Goal: Information Seeking & Learning: Learn about a topic

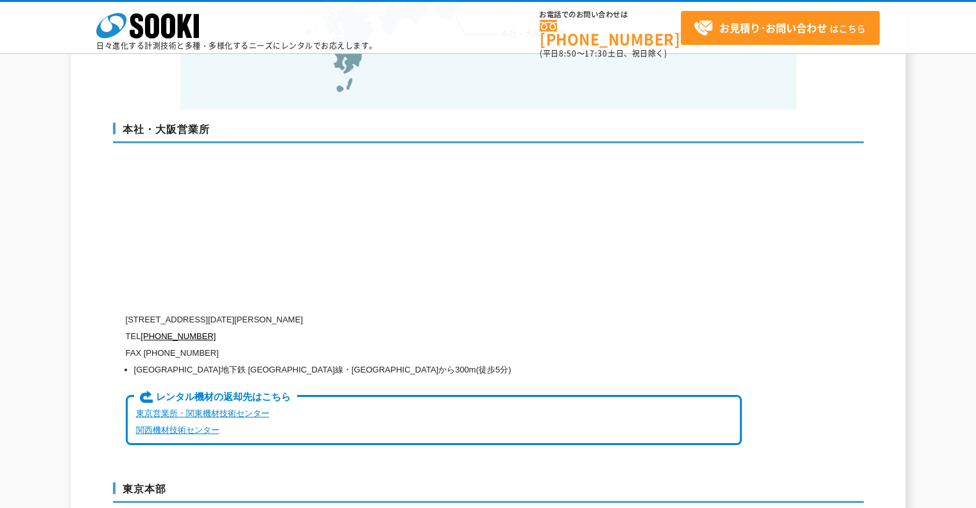
scroll to position [3144, 0]
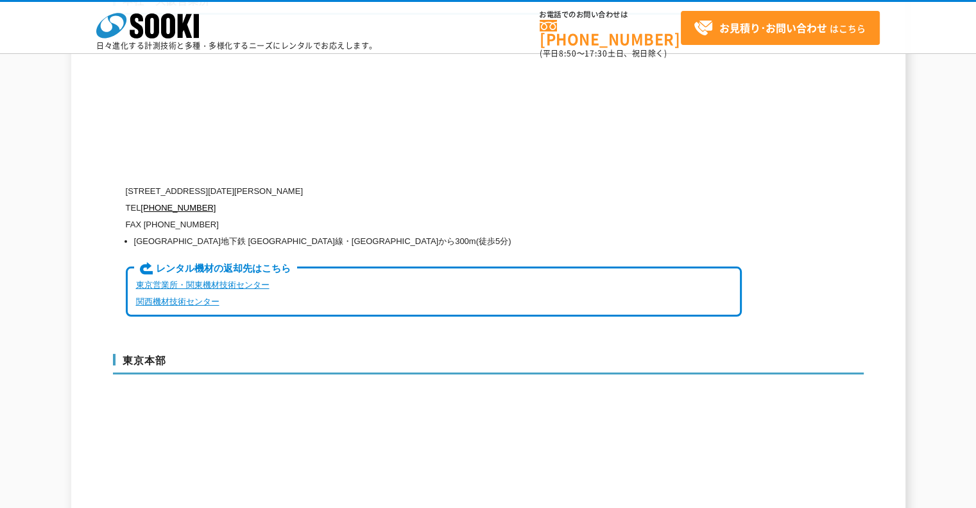
click at [341, 183] on p "〒550-0005 大阪府大阪市西区西本町1-15-10 辰野西本町ビル13階" at bounding box center [434, 191] width 616 height 17
click at [278, 183] on p "〒550-0005 大阪府大阪市西区西本町1-15-10 辰野西本町ビル13階" at bounding box center [434, 191] width 616 height 17
click at [295, 183] on p "〒550-0005 大阪府大阪市西区西本町1-15-10 辰野西本町ビル13階" at bounding box center [434, 191] width 616 height 17
drag, startPoint x: 303, startPoint y: 160, endPoint x: 384, endPoint y: 165, distance: 81.0
click at [385, 183] on p "[STREET_ADDRESS][DATE][PERSON_NAME]" at bounding box center [434, 191] width 616 height 17
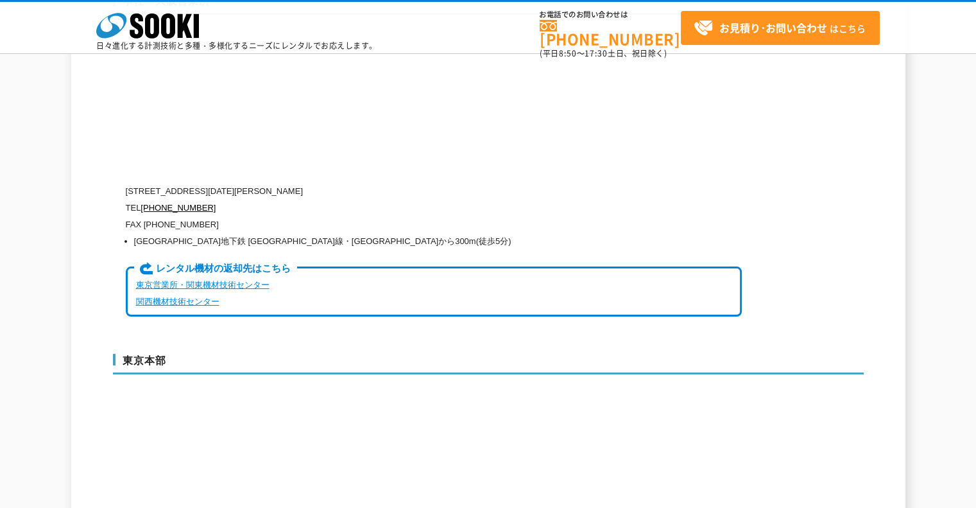
click at [369, 183] on p "[STREET_ADDRESS][DATE][PERSON_NAME]" at bounding box center [434, 191] width 616 height 17
drag, startPoint x: 308, startPoint y: 162, endPoint x: 386, endPoint y: 162, distance: 77.7
click at [386, 183] on p "[STREET_ADDRESS][DATE][PERSON_NAME]" at bounding box center [434, 191] width 616 height 17
copy p "辰野西本町ビル13階"
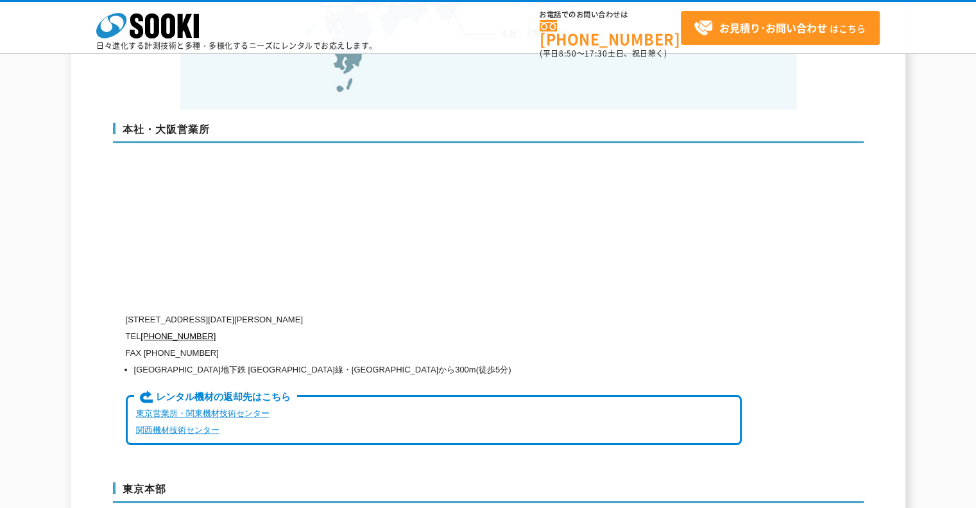
scroll to position [2952, 0]
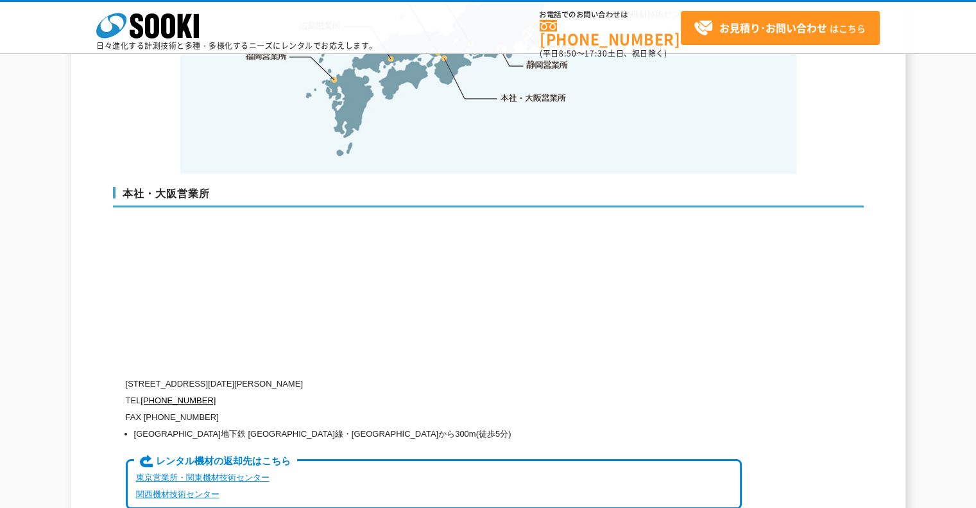
drag, startPoint x: 221, startPoint y: 385, endPoint x: 227, endPoint y: 395, distance: 11.2
click at [221, 409] on p "FAX [PHONE_NUMBER]" at bounding box center [434, 417] width 616 height 17
drag, startPoint x: 146, startPoint y: 407, endPoint x: 402, endPoint y: 413, distance: 255.6
click at [402, 426] on li "[GEOGRAPHIC_DATA]地下鉄 [GEOGRAPHIC_DATA]線・[GEOGRAPHIC_DATA]から300m(徒歩5分)" at bounding box center [438, 434] width 608 height 17
copy li "市営地下鉄 四つ橋線・中央線 本町駅24番出口から300m(徒歩5分)"
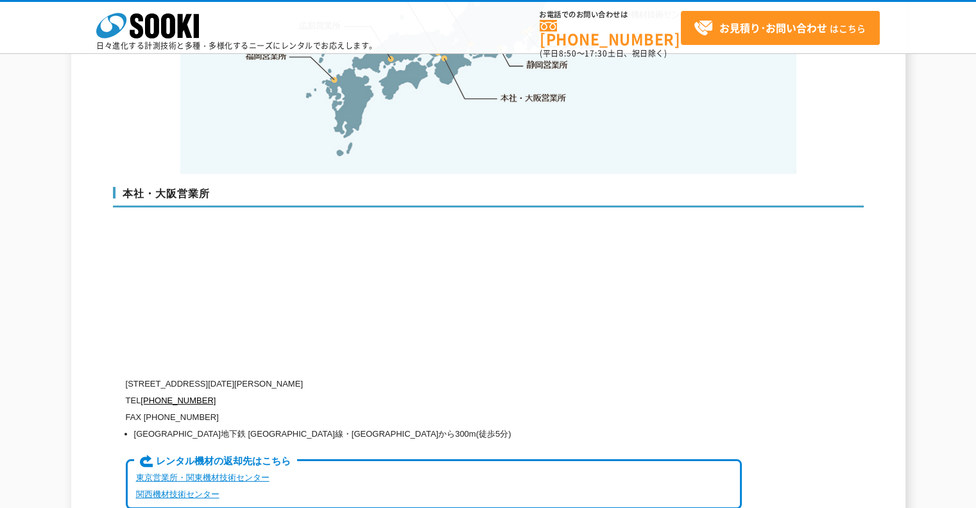
drag, startPoint x: 230, startPoint y: 367, endPoint x: 222, endPoint y: 384, distance: 19.2
click at [229, 392] on p "TEL 0120-856-990" at bounding box center [434, 400] width 616 height 17
drag, startPoint x: 220, startPoint y: 388, endPoint x: 126, endPoint y: 377, distance: 94.4
click at [126, 377] on div "〒550-0005 大阪府大阪市西区西本町1-15-10 辰野西本町ビル13階 TEL 0120-856-990 FAX (06)6538-3660 大阪市営…" at bounding box center [434, 451] width 616 height 150
copy div "TEL 0120-856-990 FAX (06)6538-3660"
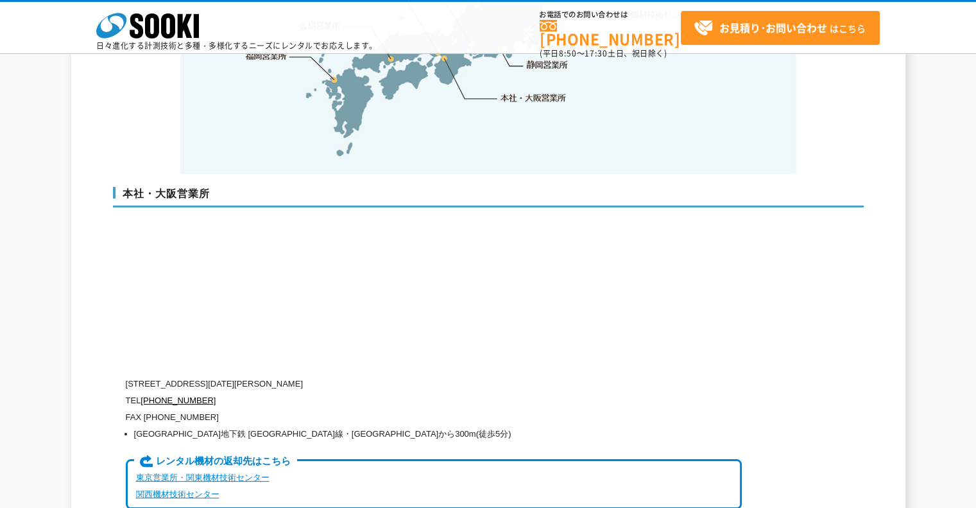
drag, startPoint x: 286, startPoint y: 364, endPoint x: 264, endPoint y: 369, distance: 22.4
click at [286, 376] on p "[STREET_ADDRESS][DATE][PERSON_NAME]" at bounding box center [434, 384] width 616 height 17
drag, startPoint x: 392, startPoint y: 351, endPoint x: 119, endPoint y: 350, distance: 272.8
click at [119, 350] on div "本社・大阪営業所 〒550-0005 大阪府大阪市西区西本町1-15-10 辰野西本町ビル13階 TEL 0120-856-990 FAX (06)6538-…" at bounding box center [488, 353] width 751 height 359
drag, startPoint x: 205, startPoint y: 336, endPoint x: 275, endPoint y: 352, distance: 71.3
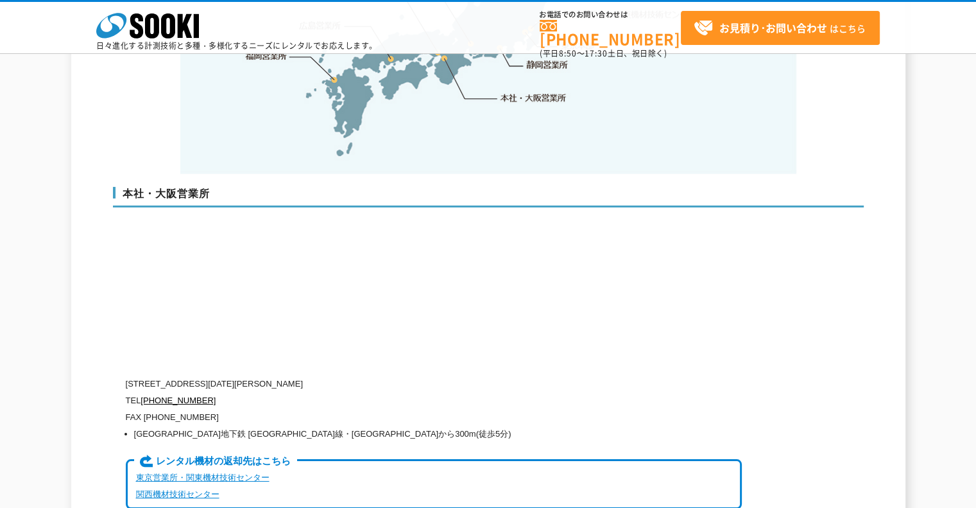
click at [206, 336] on div "本社・大阪営業所 〒550-0005 大阪府大阪市西区西本町1-15-10 辰野西本町ビル13階 TEL 0120-856-990 FAX (06)6538-…" at bounding box center [488, 353] width 751 height 359
click at [315, 376] on p "[STREET_ADDRESS][DATE][PERSON_NAME]" at bounding box center [434, 384] width 616 height 17
drag, startPoint x: 392, startPoint y: 358, endPoint x: 126, endPoint y: 359, distance: 265.1
click at [126, 376] on p "[STREET_ADDRESS][DATE][PERSON_NAME]" at bounding box center [434, 384] width 616 height 17
copy p "[STREET_ADDRESS][DATE][PERSON_NAME]"
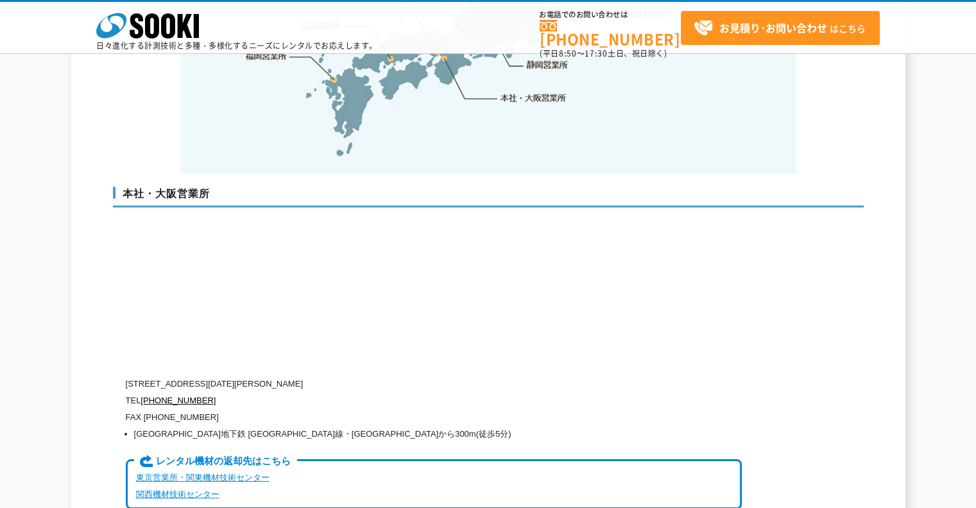
scroll to position [3016, 0]
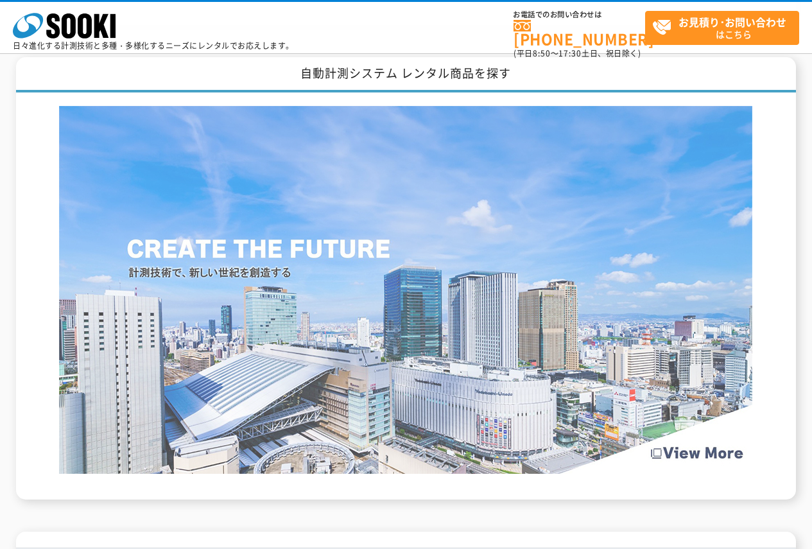
scroll to position [1862, 0]
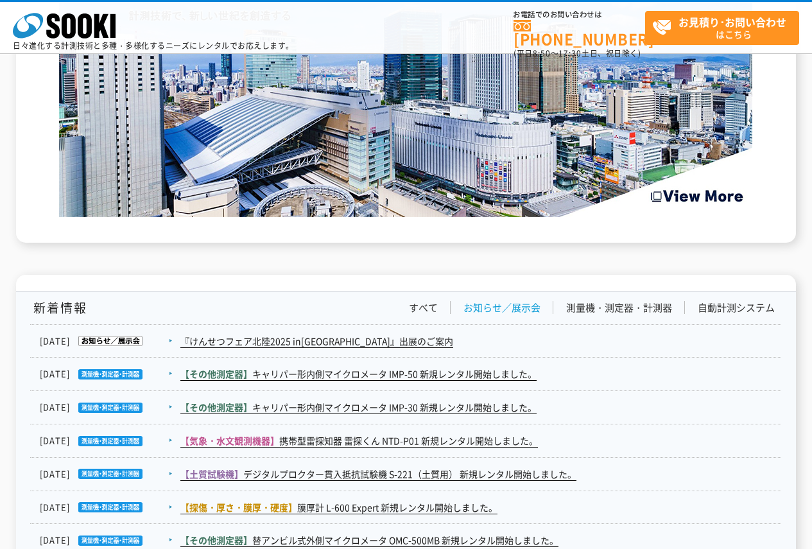
click at [480, 304] on link "お知らせ／展示会" at bounding box center [501, 307] width 77 height 13
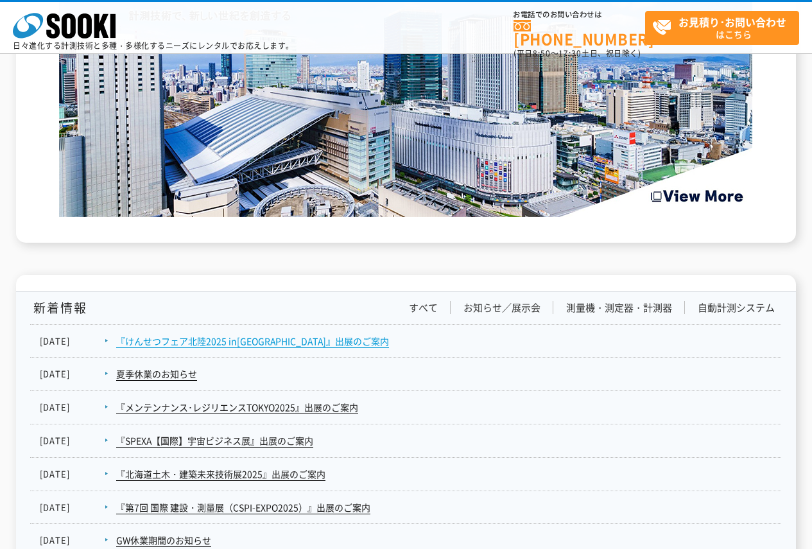
click at [275, 338] on link "『けんせつフェア北陸2025 in[GEOGRAPHIC_DATA]』出展のご案内" at bounding box center [252, 340] width 273 height 13
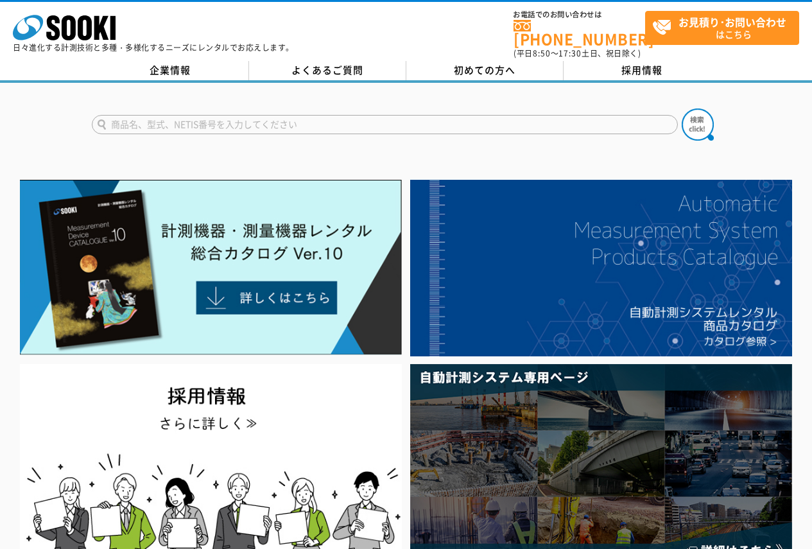
click at [428, 115] on input "text" at bounding box center [385, 124] width 586 height 19
type input "IMP-30MX"
click at [682, 108] on button at bounding box center [698, 124] width 32 height 32
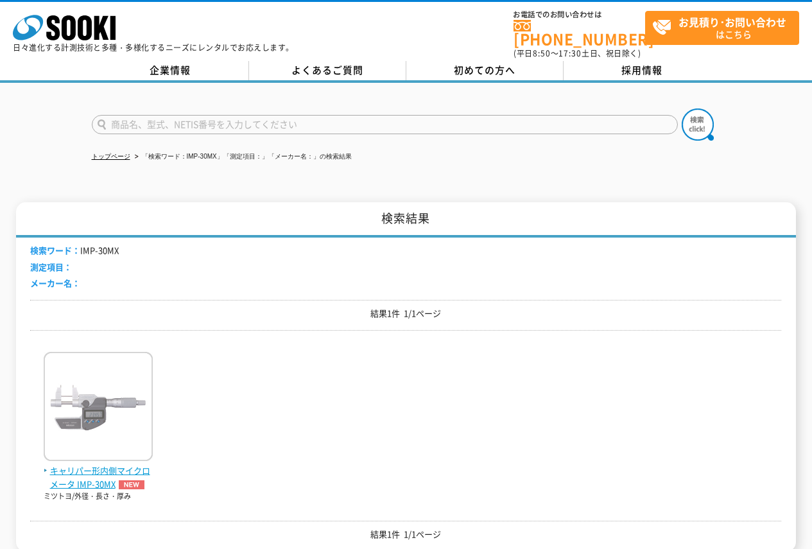
click at [69, 416] on img at bounding box center [98, 408] width 109 height 112
click at [88, 422] on img at bounding box center [98, 408] width 109 height 112
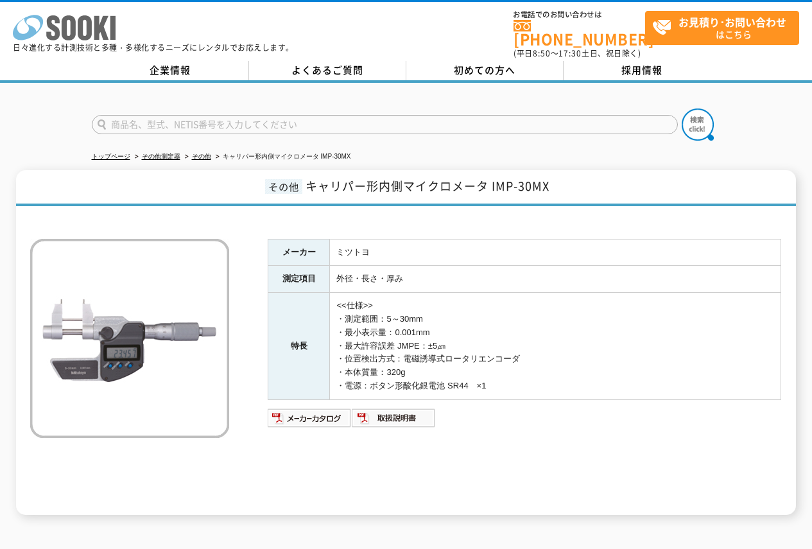
click at [45, 21] on icon "株式会社 ソーキ" at bounding box center [64, 28] width 103 height 26
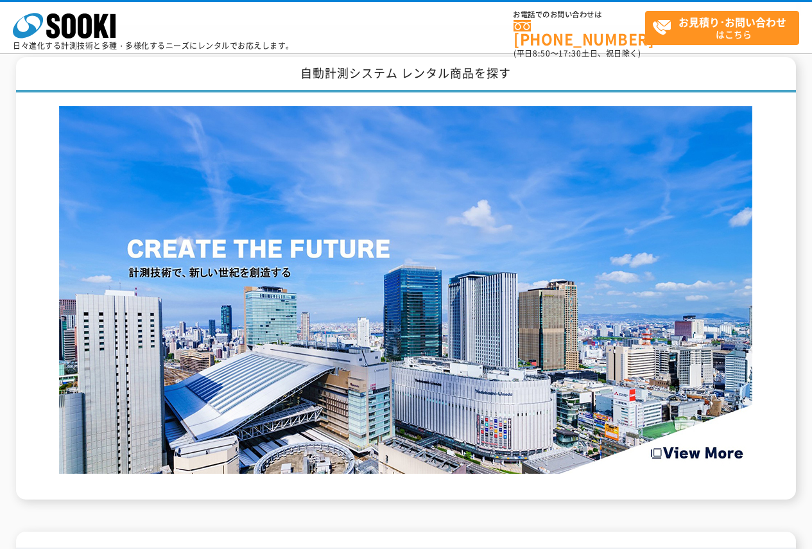
scroll to position [1926, 0]
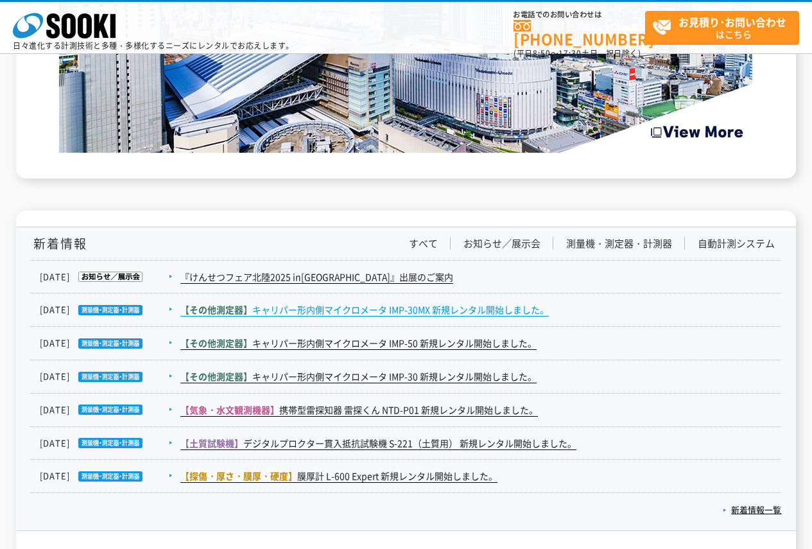
click at [343, 310] on link "【その他測定器】 キャリパー形内側マイクロメータ IMP-30MX 新規レンタル開始しました。" at bounding box center [364, 309] width 368 height 13
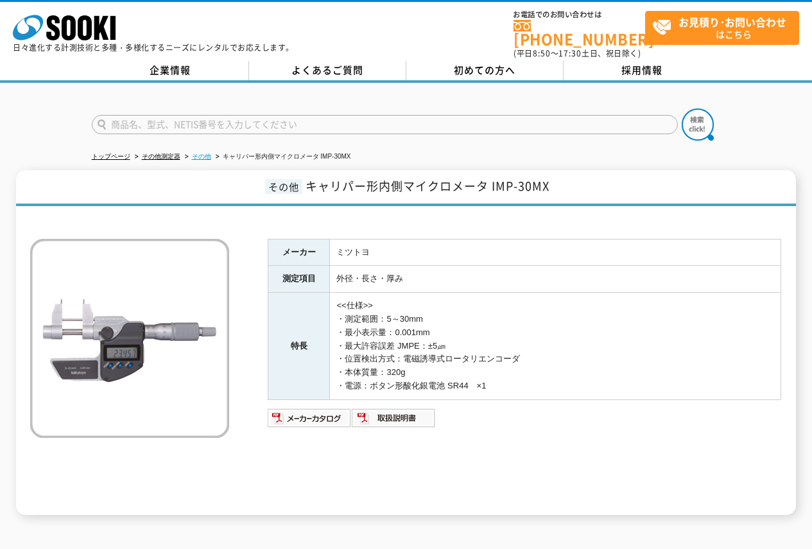
click at [205, 153] on link "その他" at bounding box center [201, 156] width 19 height 7
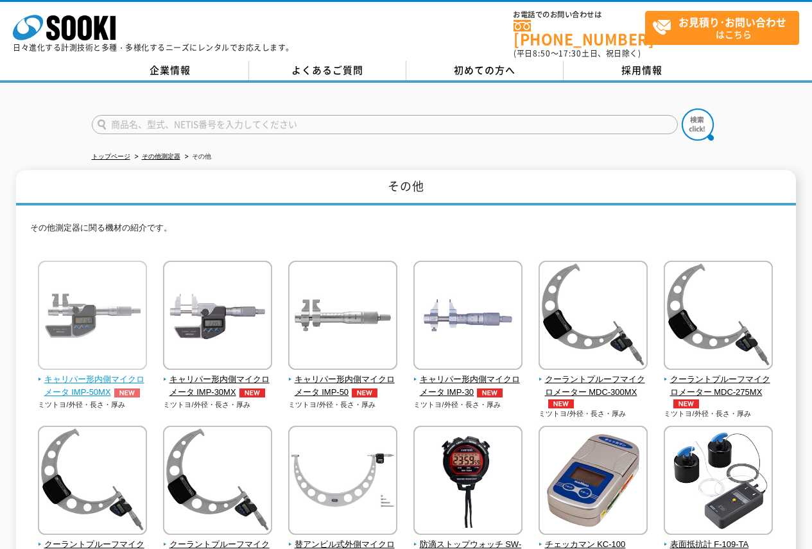
click at [78, 287] on img at bounding box center [92, 317] width 109 height 112
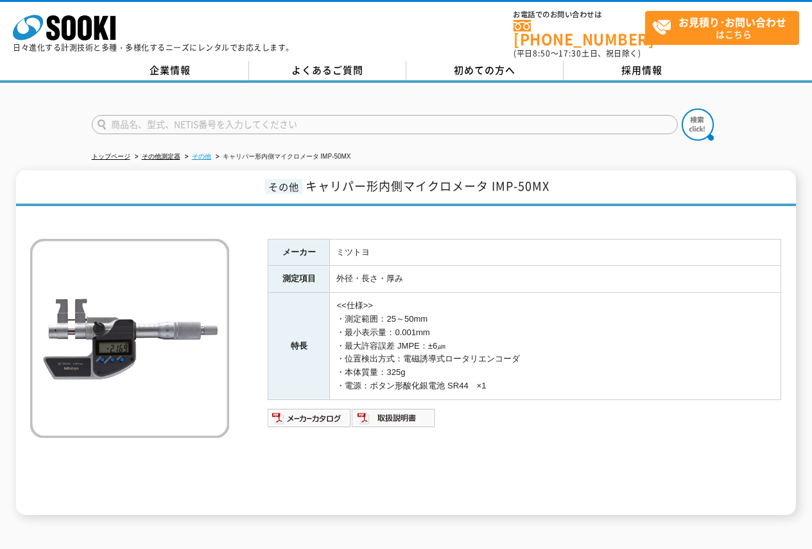
click at [196, 153] on link "その他" at bounding box center [201, 156] width 19 height 7
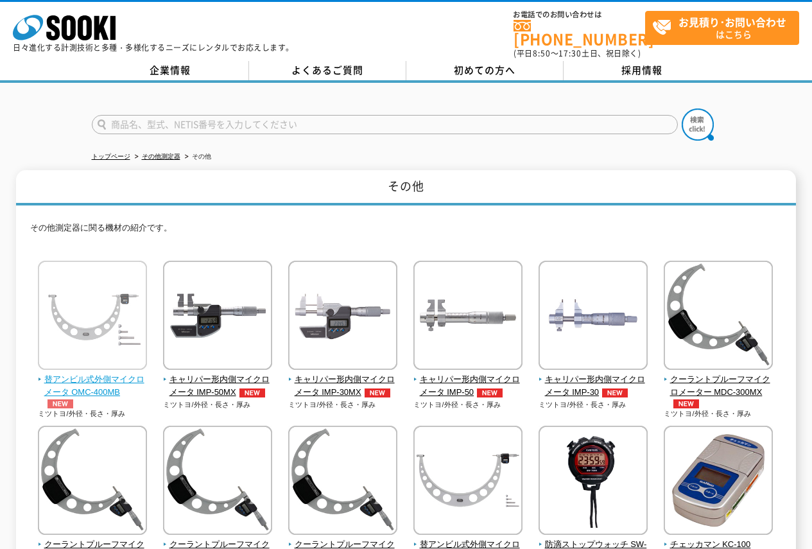
click at [89, 331] on img at bounding box center [92, 317] width 109 height 112
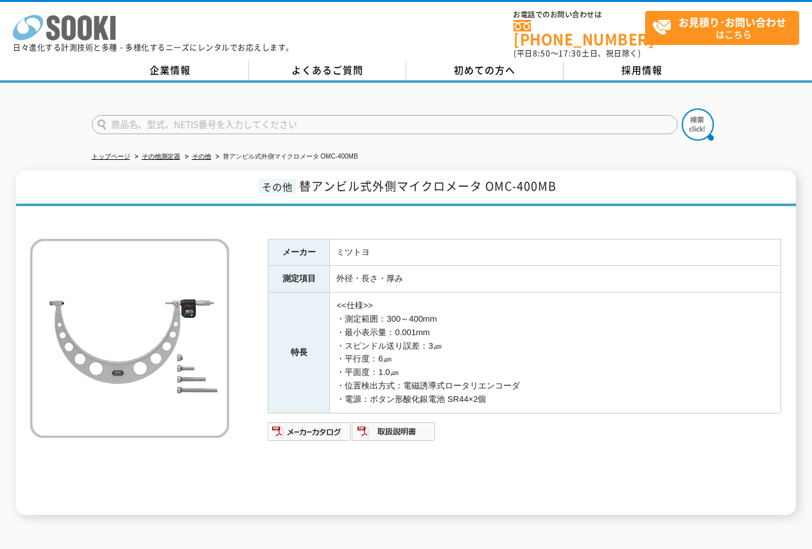
click at [104, 26] on polygon at bounding box center [101, 28] width 15 height 24
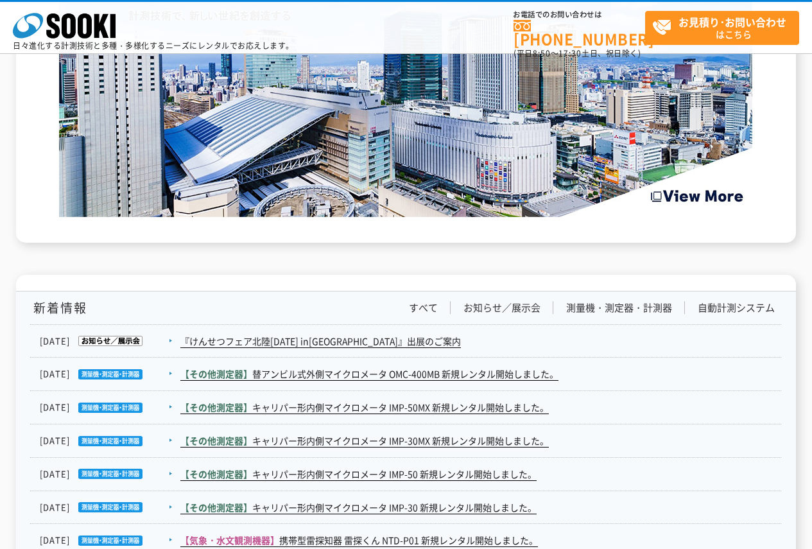
scroll to position [2054, 0]
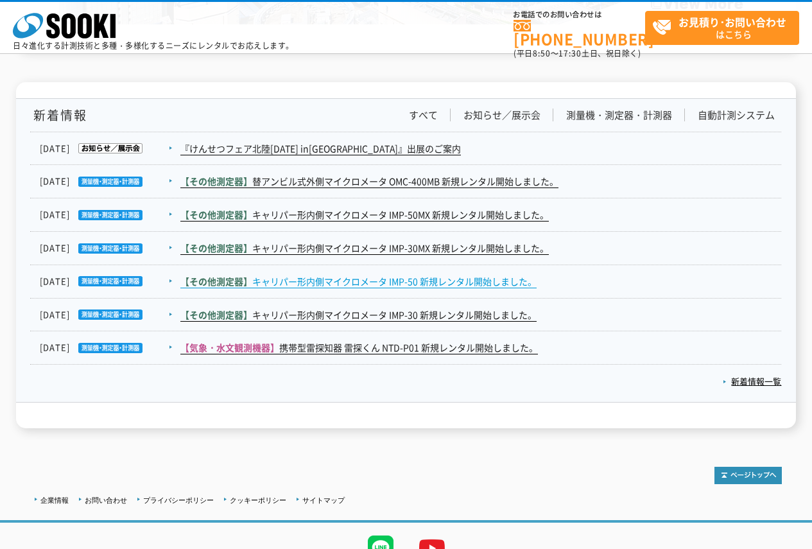
click at [489, 281] on link "【その他測定器】 キャリパー形内側マイクロメータ IMP-50 新規レンタル開始しました。" at bounding box center [358, 281] width 356 height 13
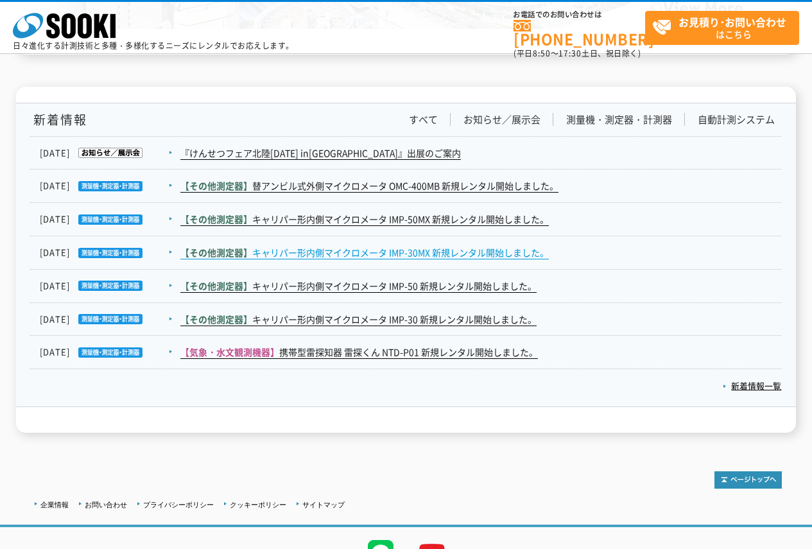
click at [422, 256] on link "【その他測定器】 キャリパー形内側マイクロメータ IMP-30MX 新規レンタル開始しました。" at bounding box center [364, 252] width 368 height 13
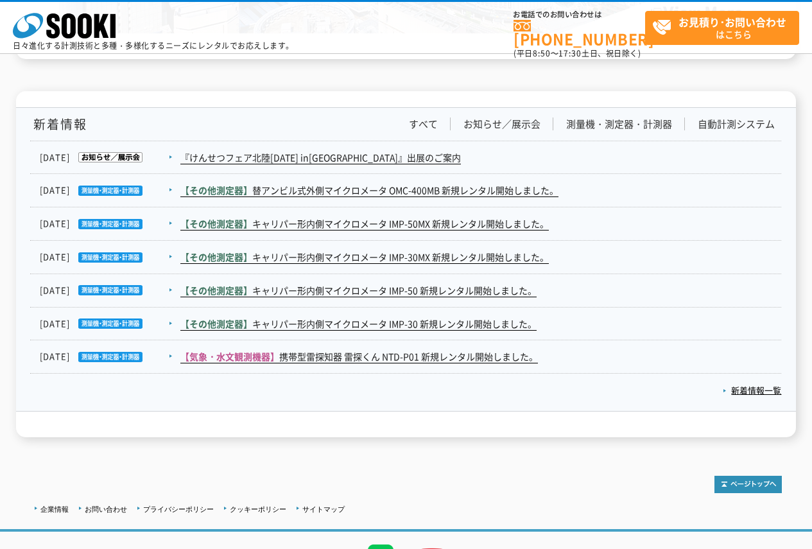
click at [474, 216] on dd "【その他測定器】 キャリパー形内側マイクロメータ IMP-50MX 新規レンタル開始しました。" at bounding box center [405, 223] width 751 height 33
click at [466, 228] on link "【その他測定器】 キャリパー形内側マイクロメータ IMP-50MX 新規レンタル開始しました。" at bounding box center [364, 223] width 368 height 13
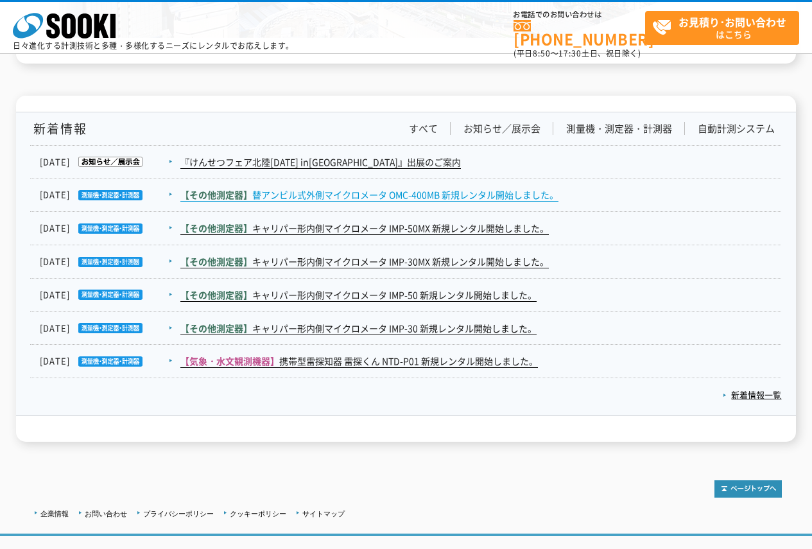
click at [414, 193] on link "【その他測定器】 替アンビル式外側マイクロメータ OMC-400MB 新規レンタル開始しました。" at bounding box center [369, 194] width 378 height 13
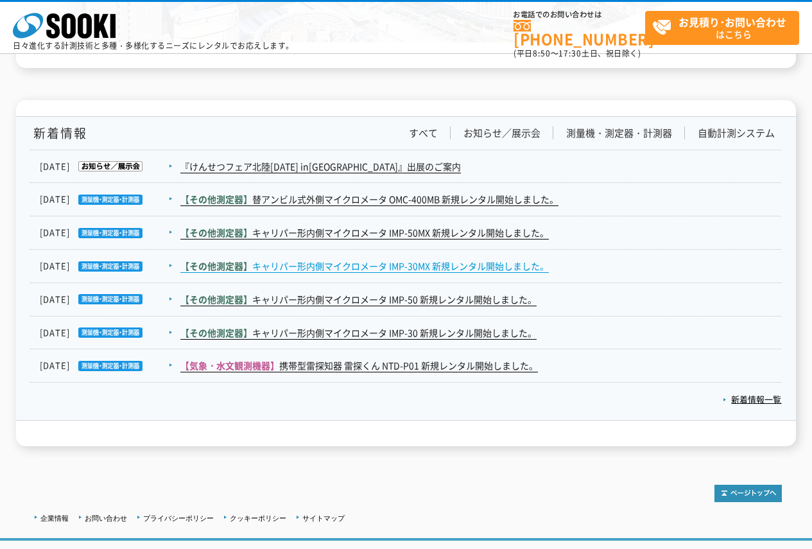
click at [381, 267] on link "【その他測定器】 キャリパー形内側マイクロメータ IMP-30MX 新規レンタル開始しました。" at bounding box center [364, 265] width 368 height 13
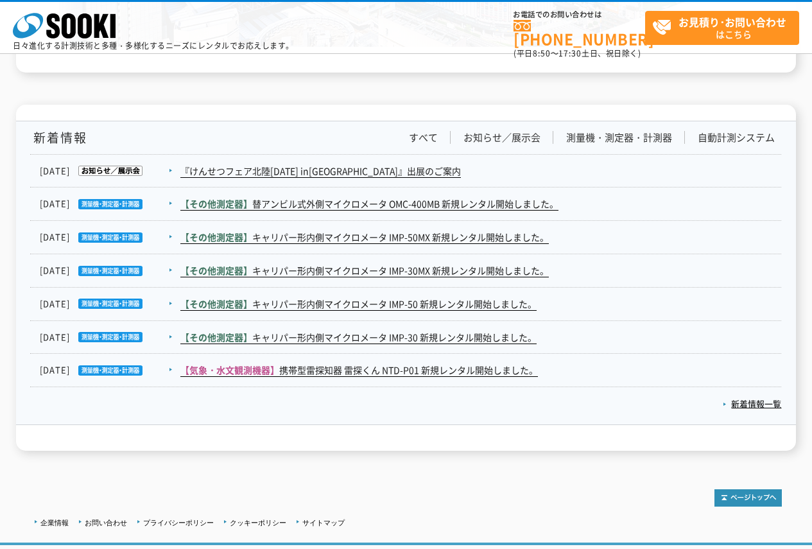
click at [394, 246] on dd "【その他測定器】 キャリパー形内側マイクロメータ IMP-50MX 新規レンタル開始しました。" at bounding box center [405, 237] width 751 height 33
click at [399, 234] on link "【その他測定器】 キャリパー形内側マイクロメータ IMP-50MX 新規レンタル開始しました。" at bounding box center [364, 236] width 368 height 13
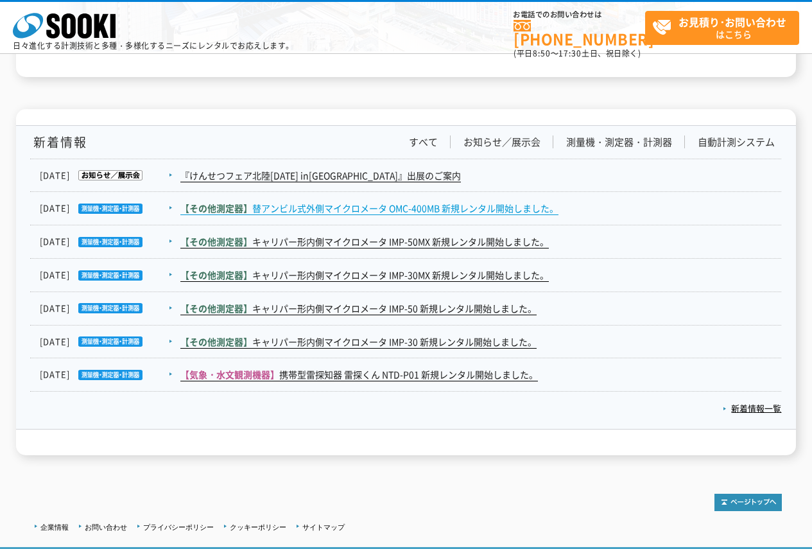
click at [277, 209] on link "【その他測定器】 替アンビル式外側マイクロメータ OMC-400MB 新規レンタル開始しました。" at bounding box center [369, 208] width 378 height 13
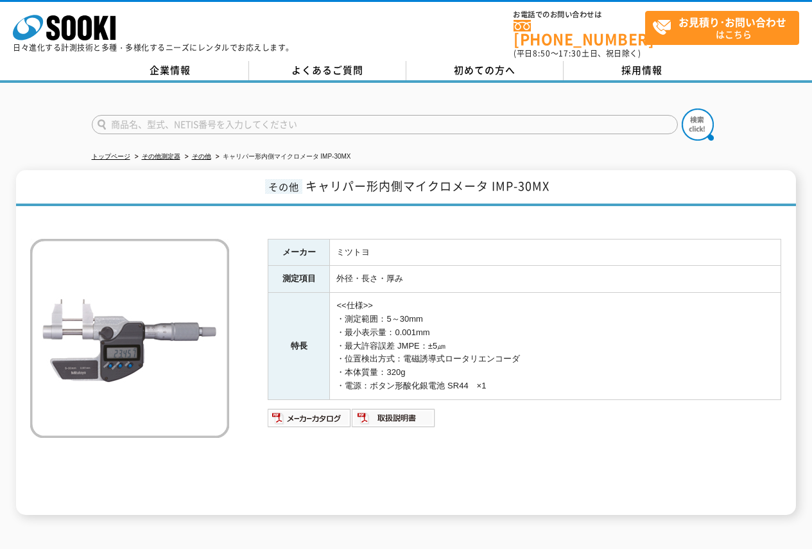
click at [413, 24] on div "株式会社 ソーキ spMenu 日々進化する計測技術と多種・多様化するニーズにレンタルでお応えします。 お電話でのお問い合わせは [PHONE_NUMBER]…" at bounding box center [406, 31] width 812 height 58
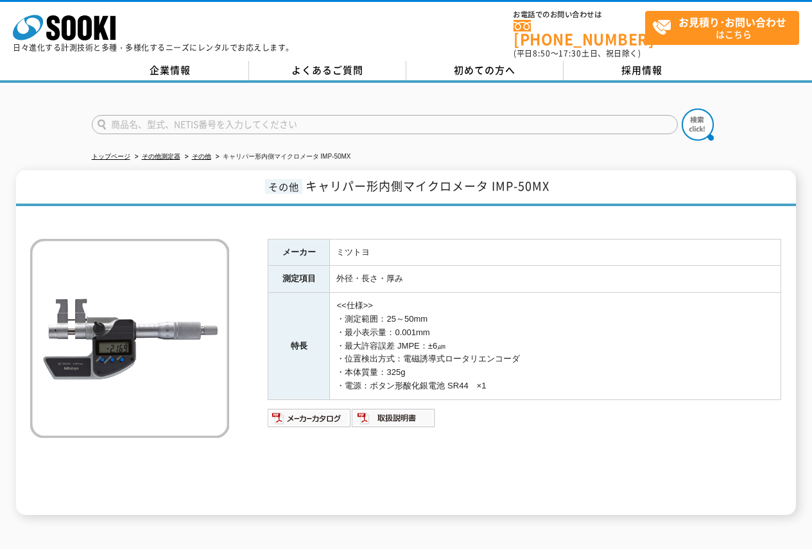
click at [408, 8] on div "株式会社 ソーキ spMenu 日々進化する計測技術と多種・多様化するニーズにレンタルでお応えします。 お電話でのお問い合わせは [PHONE_NUMBER]…" at bounding box center [406, 31] width 812 height 58
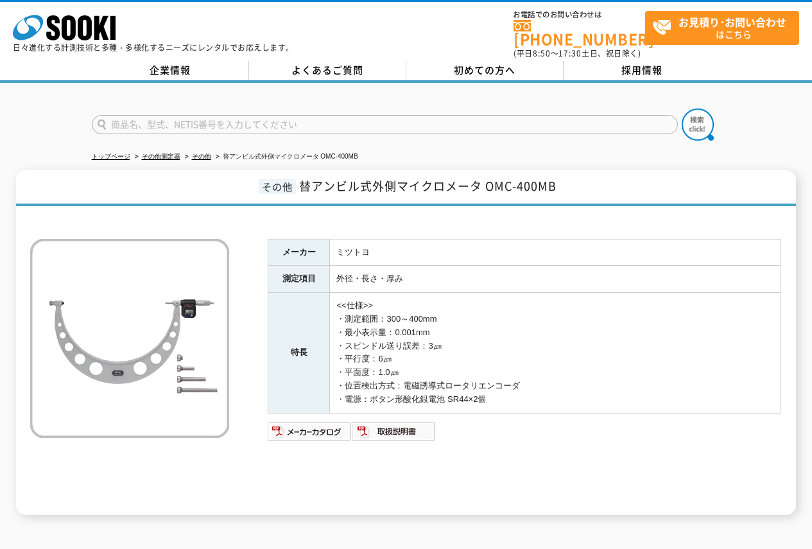
click at [438, 39] on div "株式会社 ソーキ spMenu 日々進化する計測技術と多種・多様化するニーズにレンタルでお応えします。 お電話でのお問い合わせは [PHONE_NUMBER]…" at bounding box center [406, 31] width 812 height 58
click at [205, 153] on link "その他" at bounding box center [201, 156] width 19 height 7
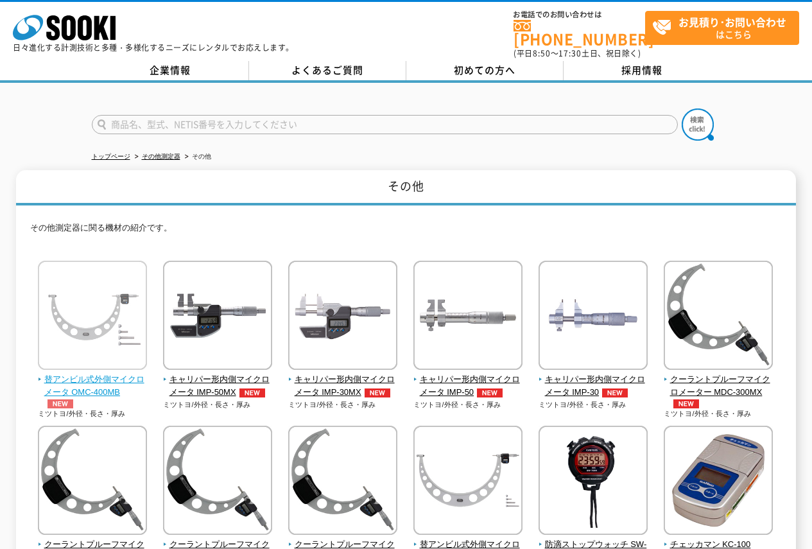
click at [105, 332] on img at bounding box center [92, 317] width 109 height 112
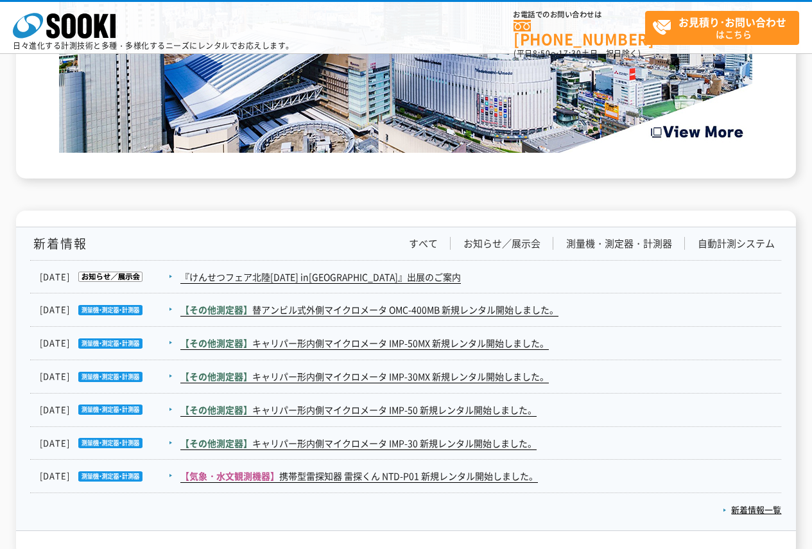
scroll to position [1990, 0]
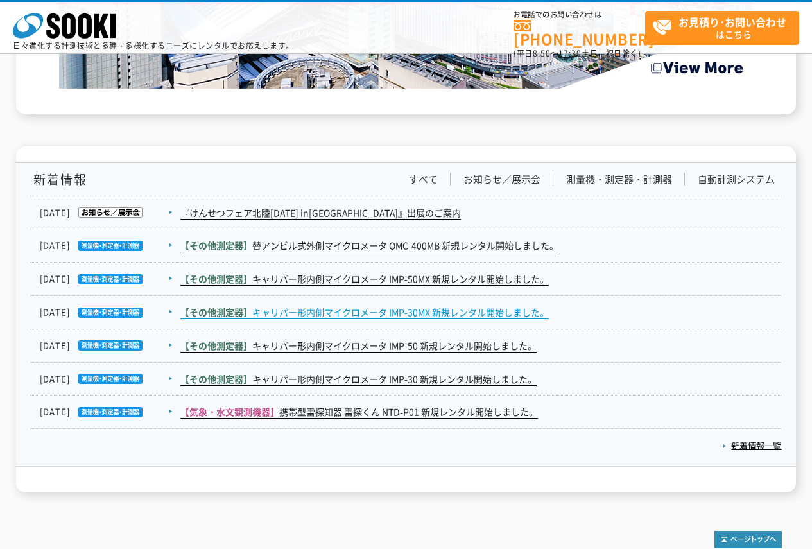
click at [385, 314] on link "【その他測定器】 キャリパー形内側マイクロメータ IMP-30MX 新規レンタル開始しました。" at bounding box center [364, 312] width 368 height 13
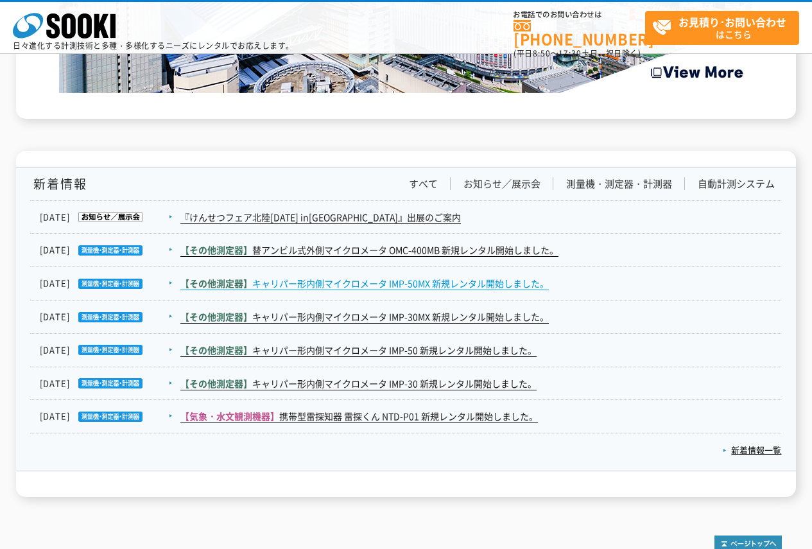
click at [457, 288] on link "【その他測定器】 キャリパー形内側マイクロメータ IMP-50MX 新規レンタル開始しました。" at bounding box center [364, 283] width 368 height 13
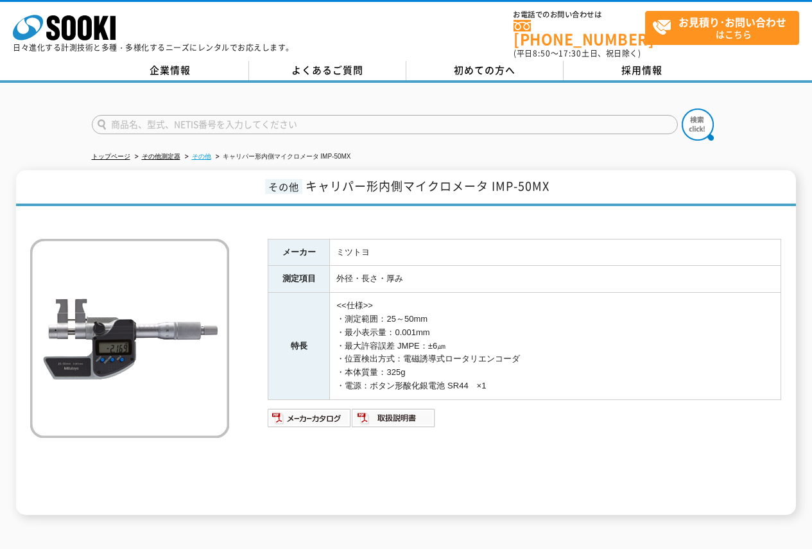
click at [207, 153] on link "その他" at bounding box center [201, 156] width 19 height 7
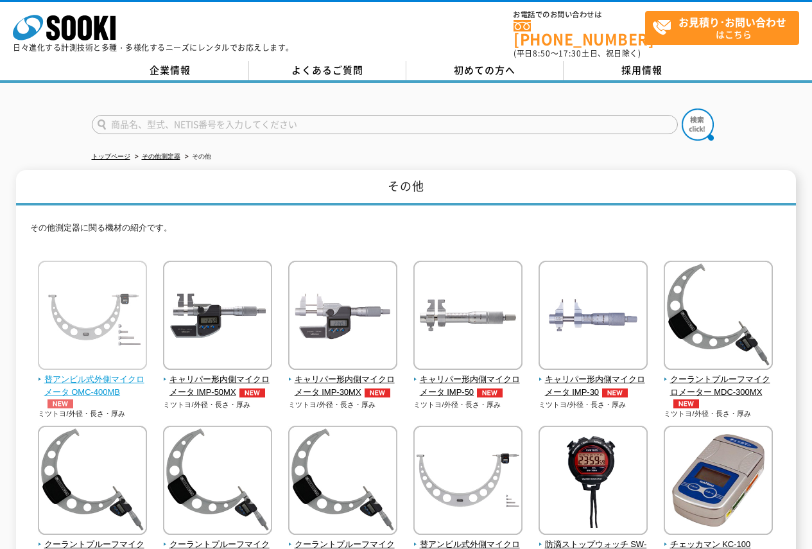
click at [87, 332] on img at bounding box center [92, 317] width 109 height 112
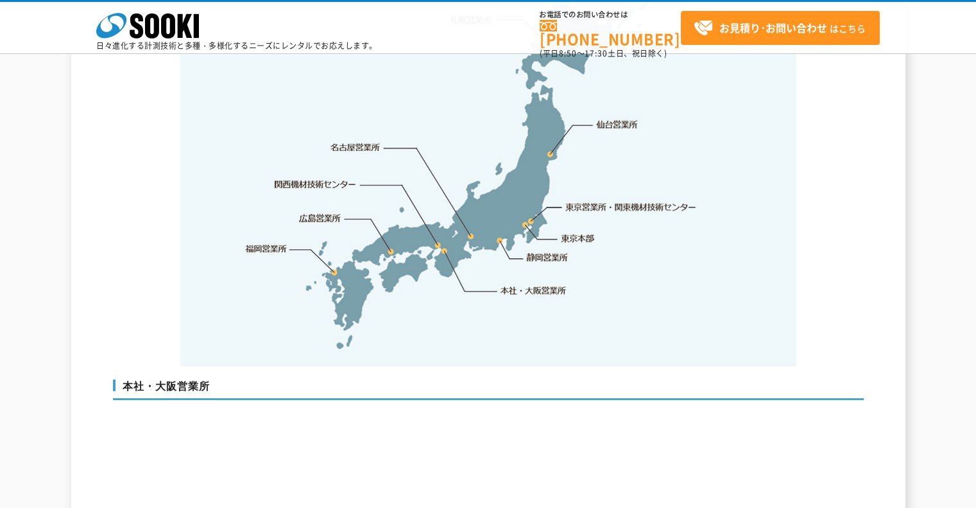
scroll to position [2952, 0]
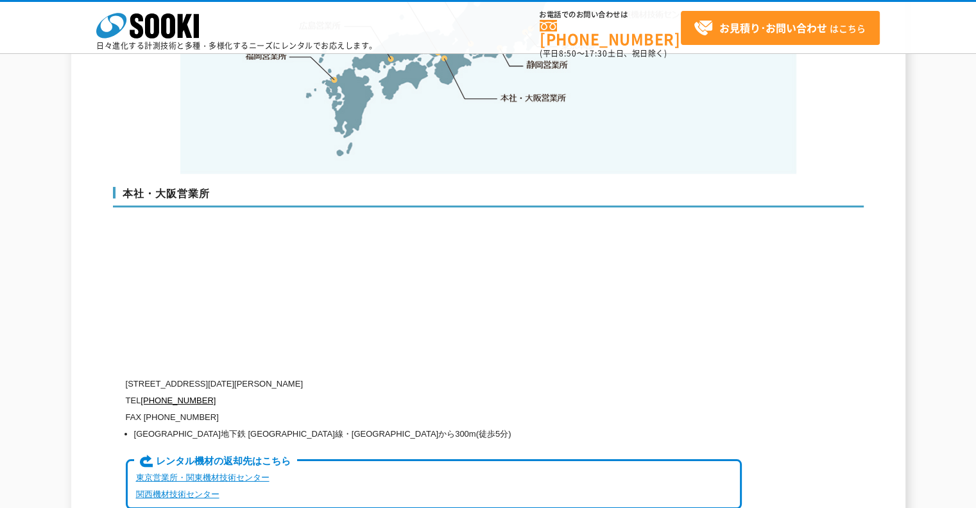
click at [154, 187] on h3 "本社・大阪営業所" at bounding box center [488, 197] width 751 height 21
drag, startPoint x: 125, startPoint y: 162, endPoint x: 359, endPoint y: 179, distance: 235.0
click at [359, 187] on h3 "本社・大阪営業所" at bounding box center [488, 197] width 751 height 21
copy h3 "本社・大阪営業所"
